Goal: Browse casually: Explore the website without a specific task or goal

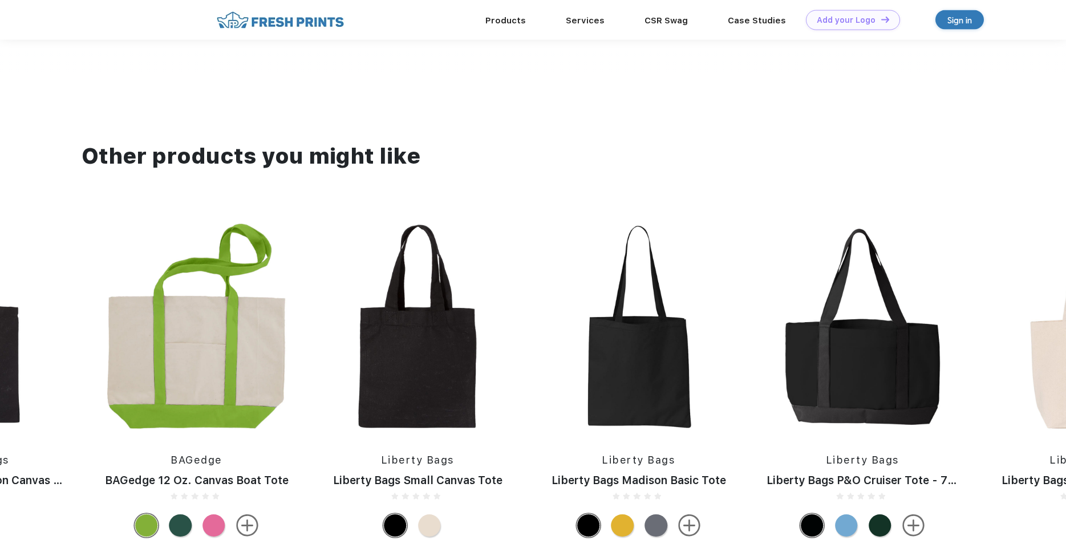
scroll to position [815, 0]
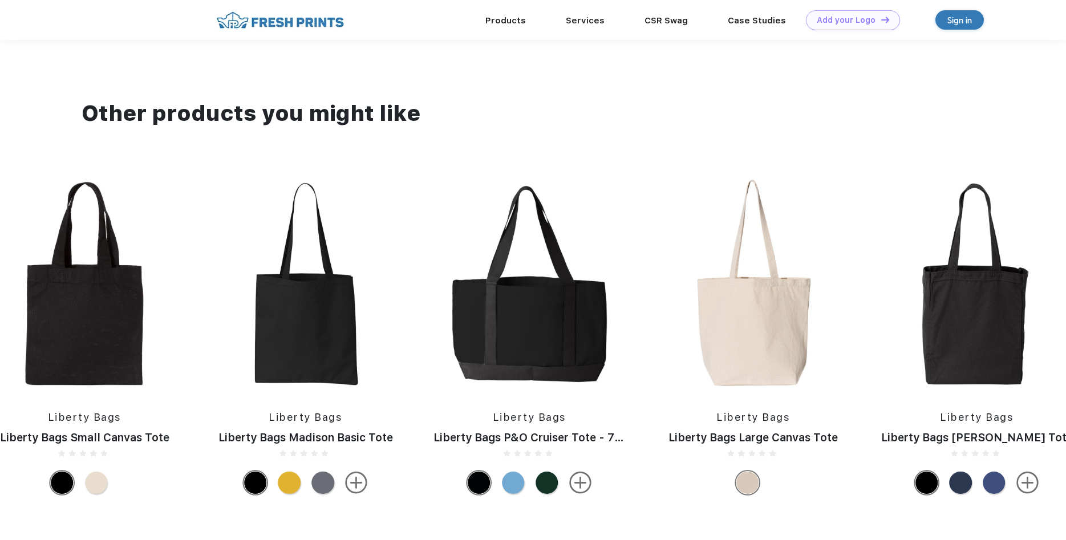
drag, startPoint x: 1031, startPoint y: 368, endPoint x: 225, endPoint y: 317, distance: 807.7
click at [222, 317] on div "Liberty Bags Liberty Bags Oad Cotton Canvas Tote Liberty Bags Liberty Bags Isab…" at bounding box center [1050, 338] width 4978 height 323
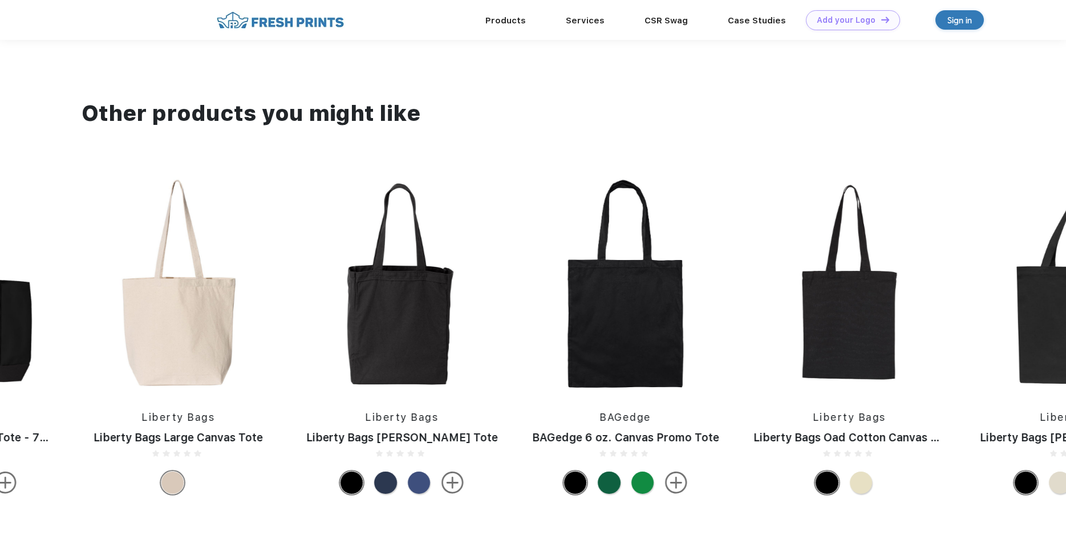
drag, startPoint x: 905, startPoint y: 324, endPoint x: 305, endPoint y: 322, distance: 600.2
click at [306, 322] on div "Liberty Bags Liberty Bags Oad Cotton Canvas Tote Liberty Bags Liberty Bags Isab…" at bounding box center [475, 338] width 4978 height 323
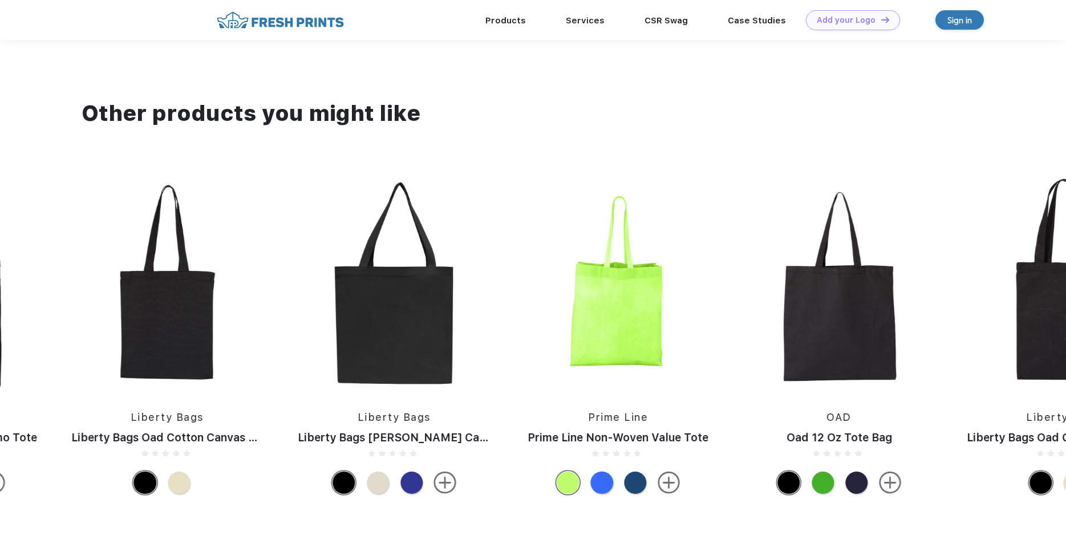
drag, startPoint x: 778, startPoint y: 320, endPoint x: 323, endPoint y: 310, distance: 454.2
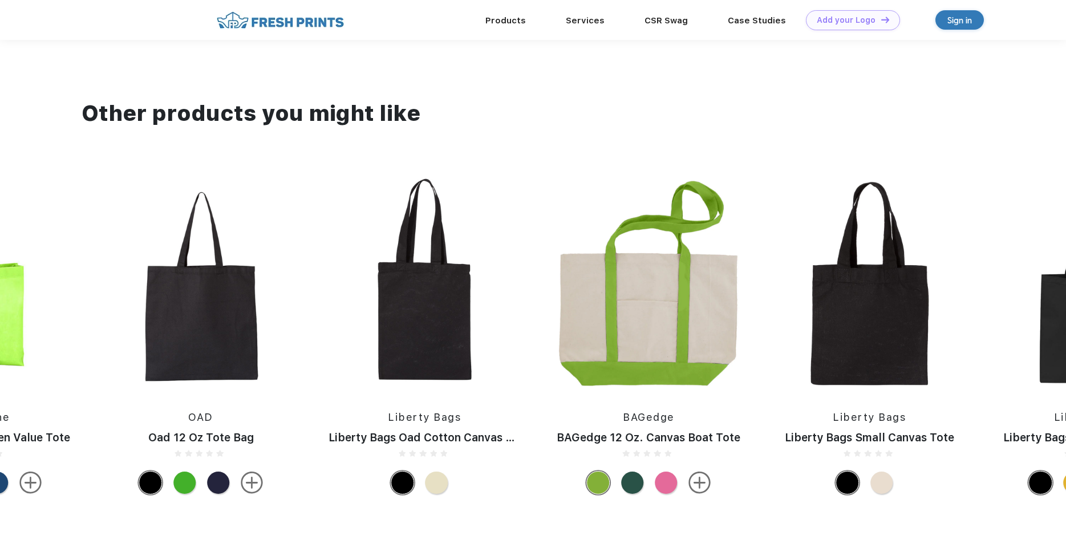
drag, startPoint x: 780, startPoint y: 302, endPoint x: 345, endPoint y: 265, distance: 436.9
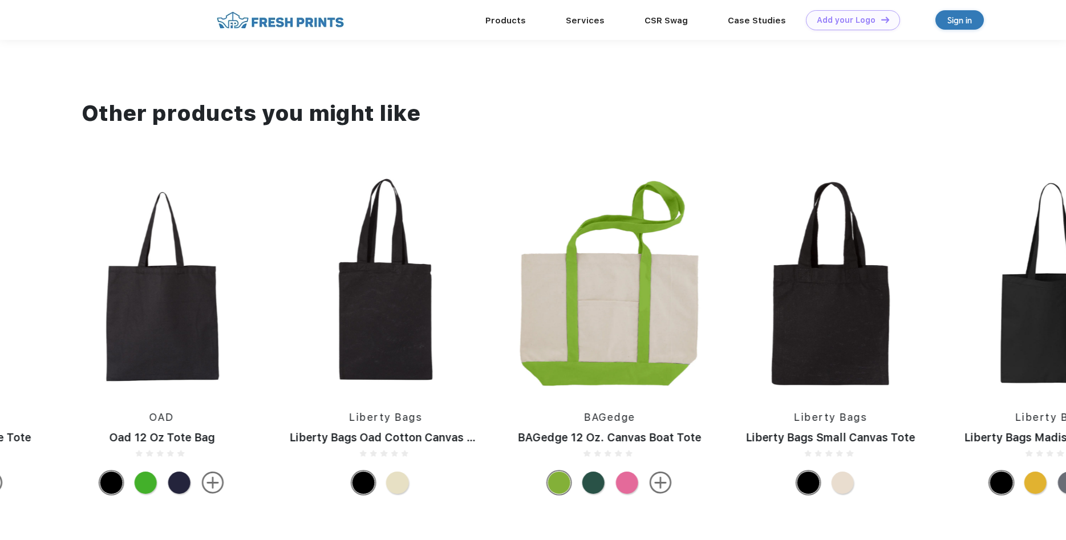
click at [619, 317] on img at bounding box center [610, 283] width 210 height 213
click at [602, 295] on img at bounding box center [610, 283] width 210 height 213
click at [601, 295] on img at bounding box center [610, 283] width 210 height 213
drag, startPoint x: 601, startPoint y: 295, endPoint x: 575, endPoint y: 511, distance: 217.2
click at [600, 309] on img at bounding box center [610, 283] width 210 height 213
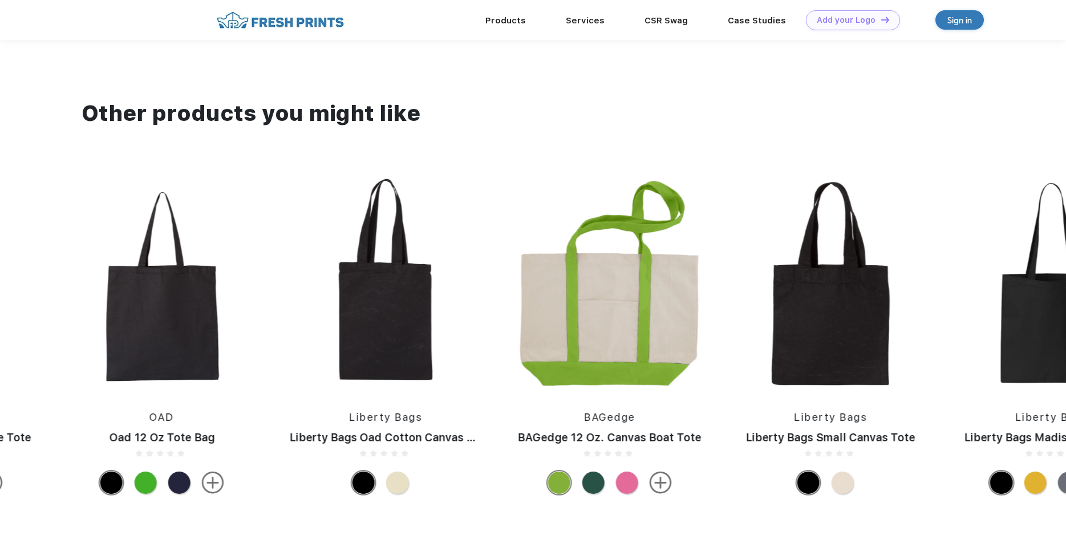
click at [596, 452] on img at bounding box center [597, 453] width 7 height 7
click at [595, 445] on div "BAGedge 12 Oz. Canvas Boat Tote" at bounding box center [610, 438] width 210 height 17
click at [591, 438] on div "BAGedge 12 Oz. Canvas Boat Tote" at bounding box center [610, 438] width 210 height 17
